Goal: Download file/media

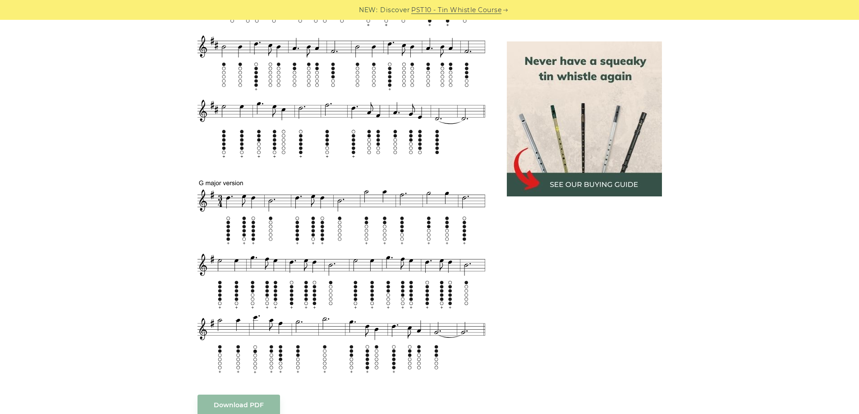
scroll to position [315, 0]
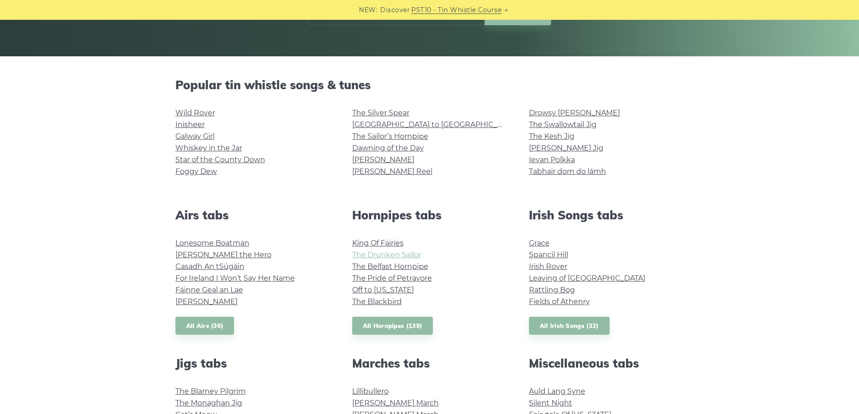
scroll to position [315, 0]
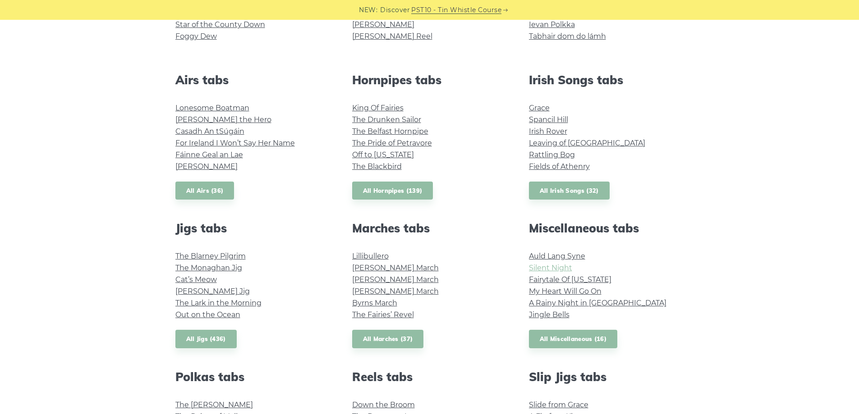
click at [533, 268] on link "Silent Night" at bounding box center [550, 268] width 43 height 9
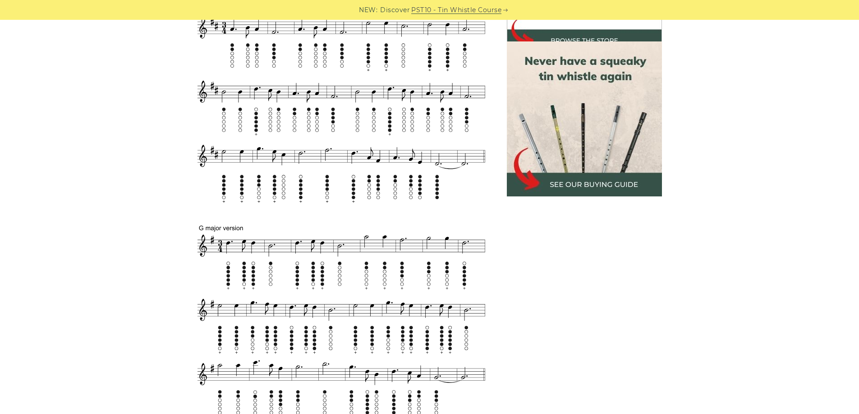
scroll to position [496, 0]
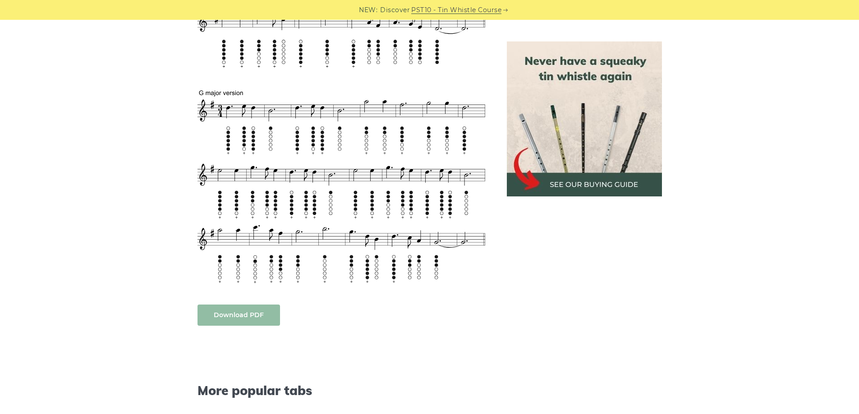
click at [218, 315] on link "Download PDF" at bounding box center [238, 315] width 82 height 21
